Goal: Task Accomplishment & Management: Complete application form

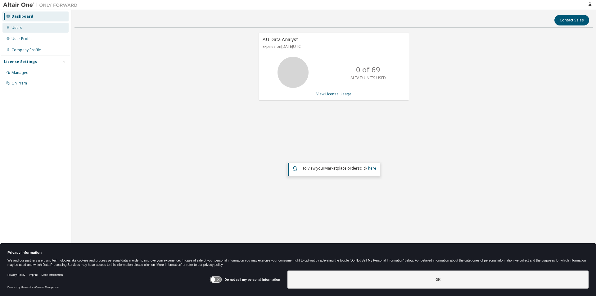
click at [15, 27] on div "Users" at bounding box center [16, 27] width 11 height 5
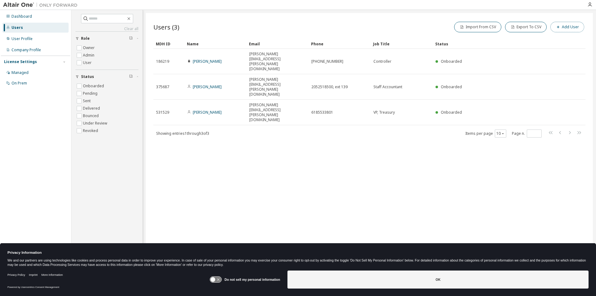
click at [566, 28] on button "Add User" at bounding box center [567, 27] width 34 height 11
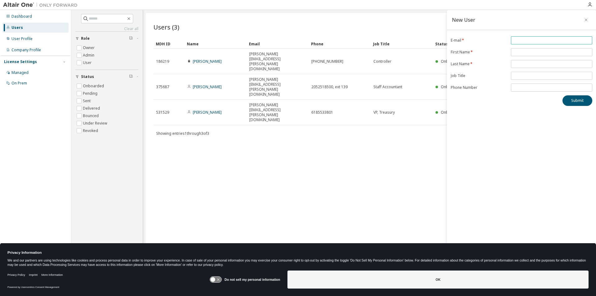
click at [538, 39] on input "email" at bounding box center [551, 40] width 78 height 5
type input "**********"
click at [533, 52] on input "text" at bounding box center [551, 52] width 78 height 5
type input "****"
click at [525, 64] on input "text" at bounding box center [551, 63] width 78 height 5
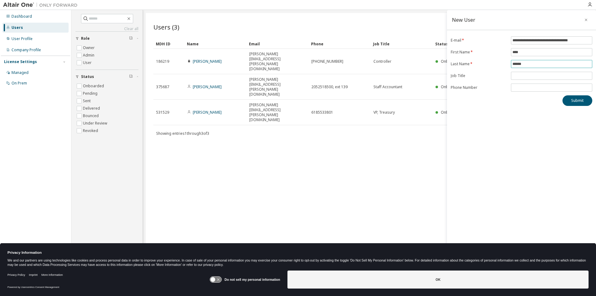
type input "******"
click at [521, 74] on input "text" at bounding box center [551, 75] width 78 height 5
type input "**********"
click at [575, 100] on button "Submit" at bounding box center [577, 100] width 30 height 11
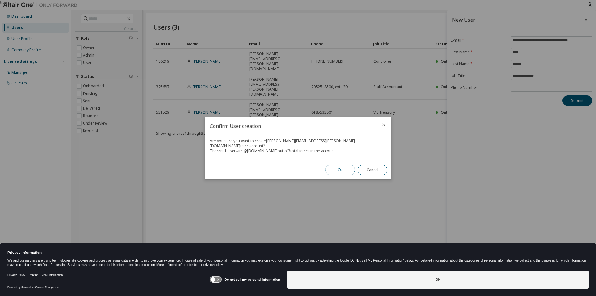
click at [339, 168] on button "Ok" at bounding box center [340, 169] width 30 height 11
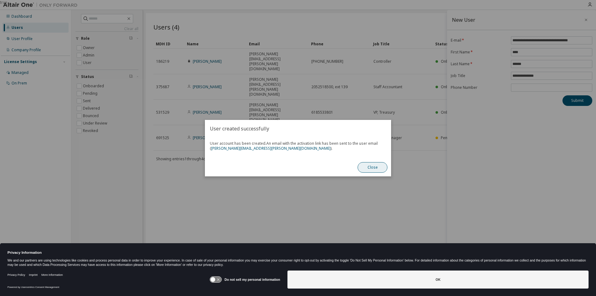
click at [369, 170] on button "Close" at bounding box center [372, 167] width 30 height 11
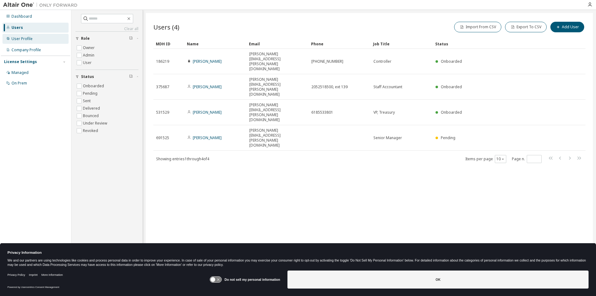
click at [32, 39] on div "User Profile" at bounding box center [35, 39] width 66 height 10
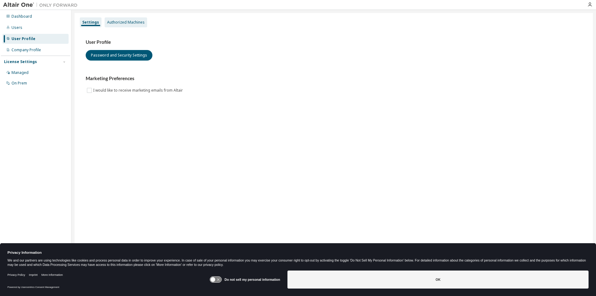
click at [135, 22] on div "Authorized Machines" at bounding box center [126, 22] width 38 height 5
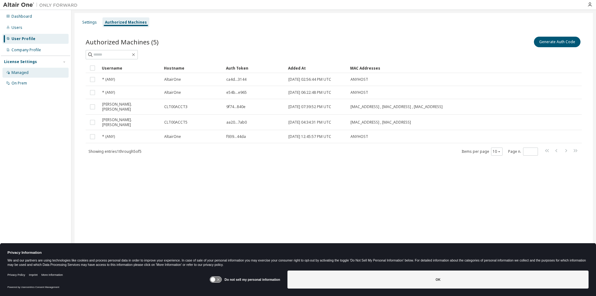
click at [19, 75] on div "Managed" at bounding box center [35, 73] width 66 height 10
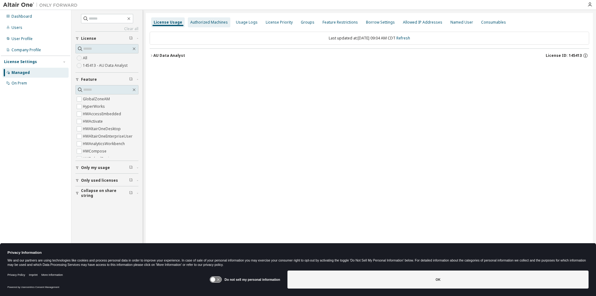
click at [215, 22] on div "Authorized Machines" at bounding box center [209, 22] width 38 height 5
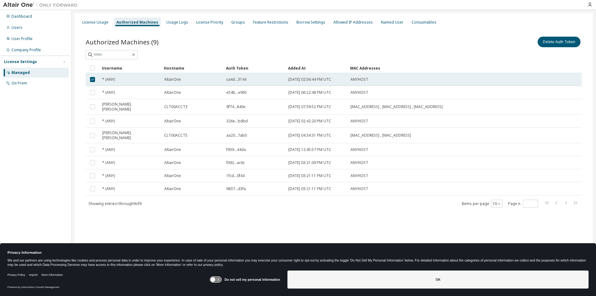
click at [248, 82] on div "ca4d...3144" at bounding box center [254, 79] width 56 height 5
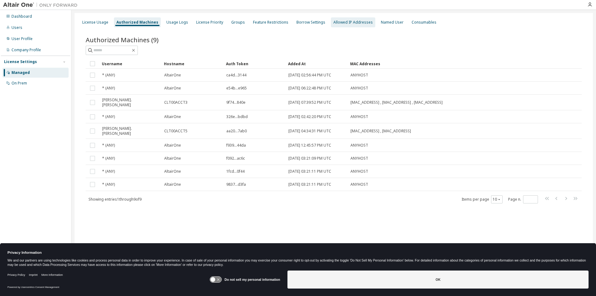
click at [346, 21] on div "Allowed IP Addresses" at bounding box center [352, 22] width 39 height 5
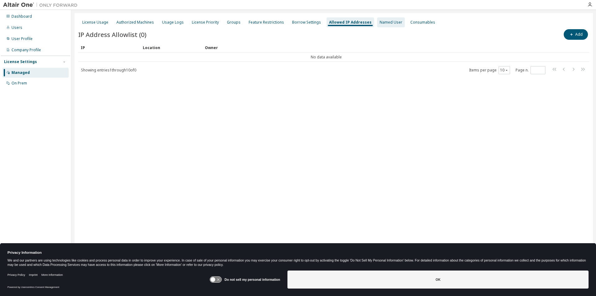
click at [379, 21] on div "Named User" at bounding box center [390, 22] width 23 height 5
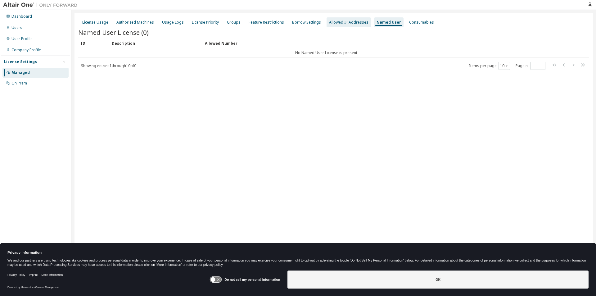
click at [334, 22] on div "Allowed IP Addresses" at bounding box center [348, 22] width 39 height 5
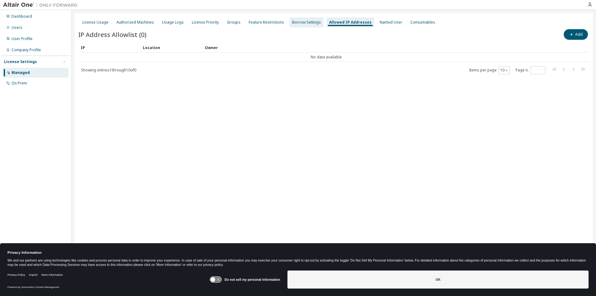
click at [296, 23] on div "Borrow Settings" at bounding box center [306, 22] width 29 height 5
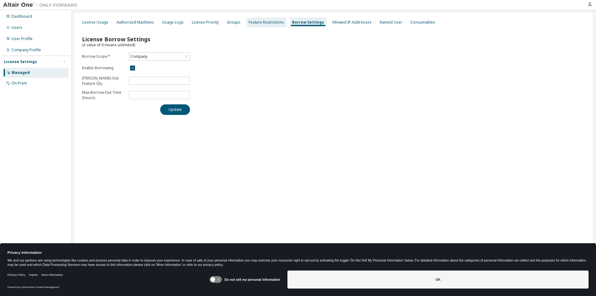
click at [258, 21] on div "Feature Restrictions" at bounding box center [266, 22] width 35 height 5
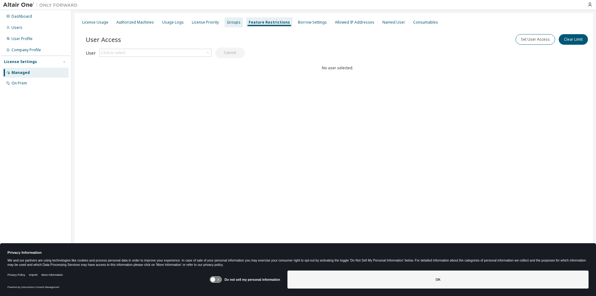
click at [231, 21] on div "Groups" at bounding box center [234, 22] width 14 height 5
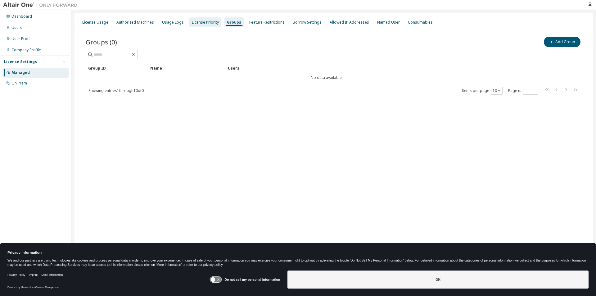
click at [199, 24] on div "License Priority" at bounding box center [205, 22] width 27 height 5
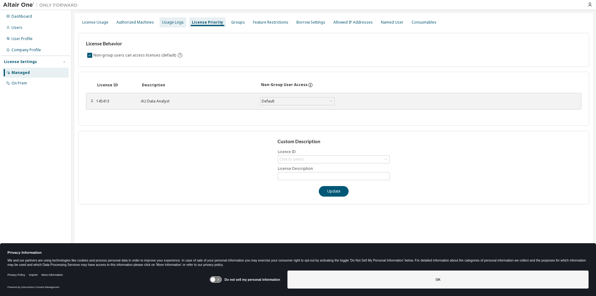
click at [167, 22] on div "Usage Logs" at bounding box center [173, 22] width 22 height 5
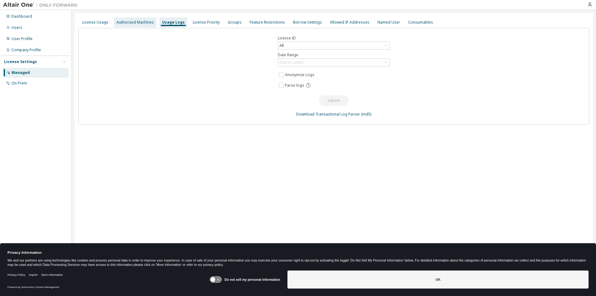
click at [132, 22] on div "Authorized Machines" at bounding box center [135, 22] width 38 height 5
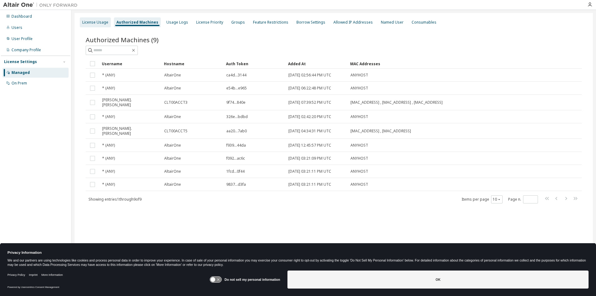
click at [96, 24] on div "License Usage" at bounding box center [95, 22] width 26 height 5
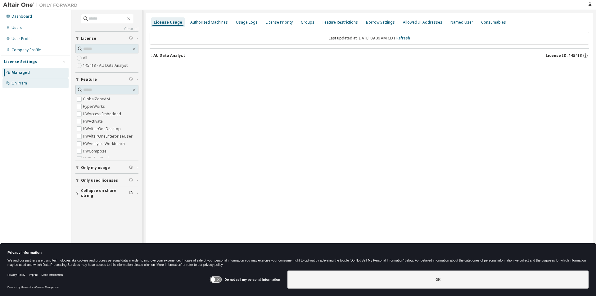
click at [28, 85] on div "On Prem" at bounding box center [35, 83] width 66 height 10
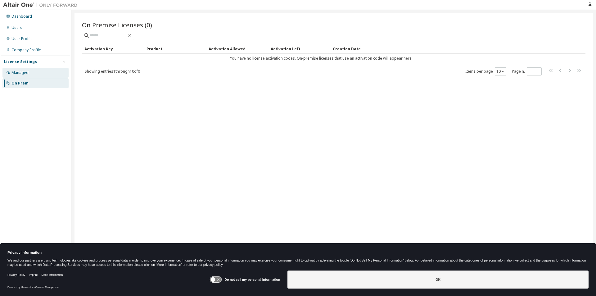
click at [17, 71] on div "Managed" at bounding box center [19, 72] width 17 height 5
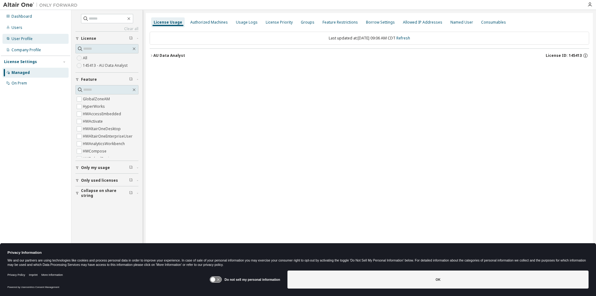
click at [23, 42] on div "User Profile" at bounding box center [35, 39] width 66 height 10
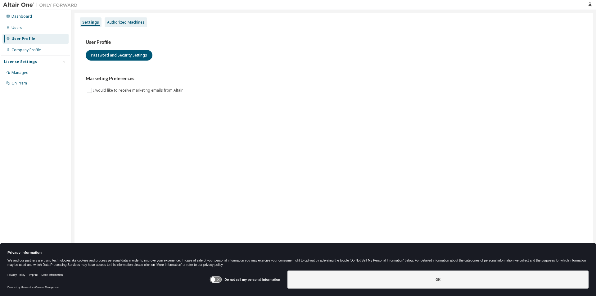
click at [126, 22] on div "Authorized Machines" at bounding box center [126, 22] width 38 height 5
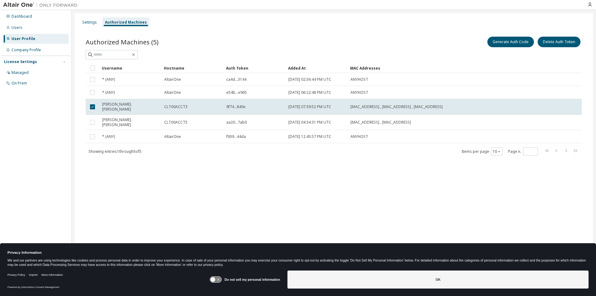
click at [223, 40] on div "Authorized Machines (5) Generate Auth Code Delete Auth Token" at bounding box center [334, 41] width 496 height 13
click at [219, 279] on icon at bounding box center [215, 279] width 11 height 6
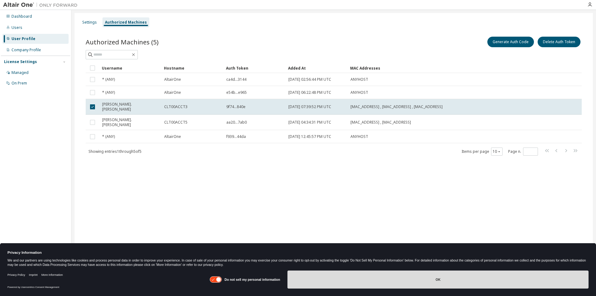
click at [437, 280] on button "OK" at bounding box center [437, 279] width 301 height 18
